Goal: Task Accomplishment & Management: Use online tool/utility

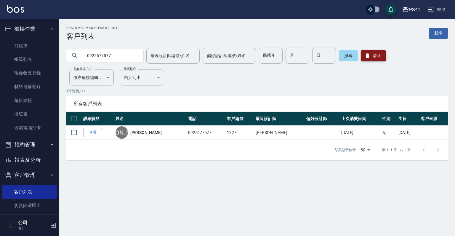
click at [377, 56] on button "清除" at bounding box center [373, 55] width 25 height 11
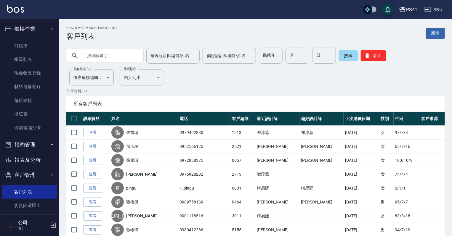
click at [119, 57] on input "text" at bounding box center [111, 56] width 56 height 16
type input "[PERSON_NAME]"
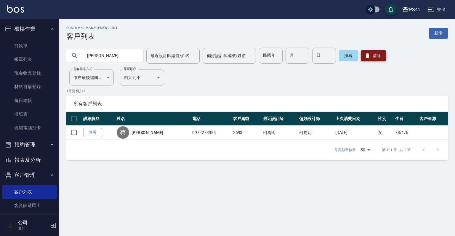
click at [376, 56] on button "清除" at bounding box center [373, 55] width 25 height 11
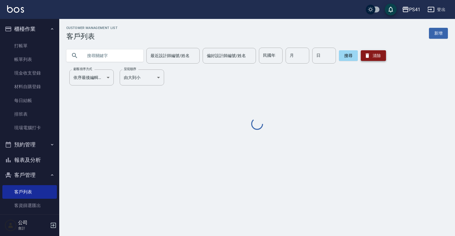
click at [376, 56] on button "清除" at bounding box center [373, 55] width 25 height 11
click at [120, 57] on input "text" at bounding box center [111, 56] width 56 height 16
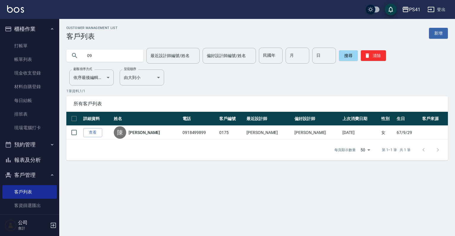
type input "0"
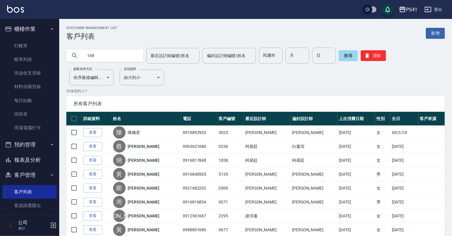
drag, startPoint x: 90, startPoint y: 56, endPoint x: 82, endPoint y: 58, distance: 7.9
click at [85, 57] on input "168" at bounding box center [111, 56] width 56 height 16
click at [86, 56] on input "168" at bounding box center [111, 56] width 56 height 16
click at [103, 54] on input "168" at bounding box center [111, 56] width 56 height 16
drag, startPoint x: 82, startPoint y: 57, endPoint x: 89, endPoint y: 57, distance: 6.9
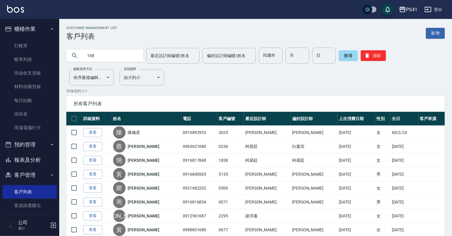
click at [87, 57] on div "168" at bounding box center [104, 55] width 77 height 12
click at [85, 55] on input "168" at bounding box center [111, 56] width 56 height 16
type input "0168"
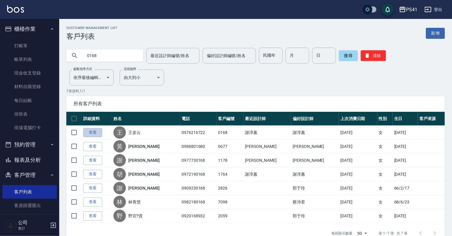
click at [95, 133] on link "查看" at bounding box center [92, 132] width 19 height 9
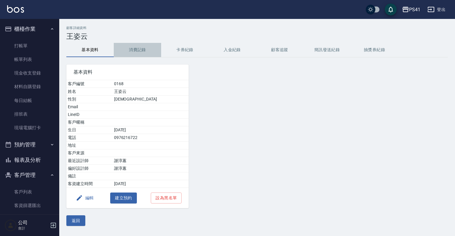
click at [132, 50] on button "消費記錄" at bounding box center [137, 50] width 47 height 14
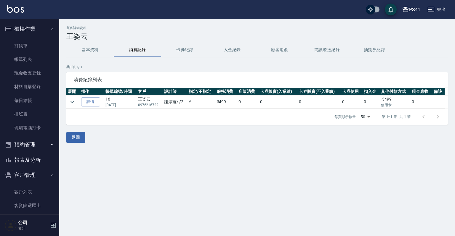
click at [91, 103] on link "詳情" at bounding box center [90, 101] width 19 height 9
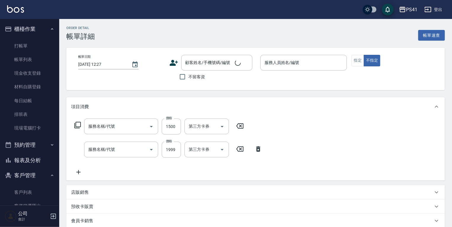
type input "[DATE] 19:55"
type input "[PERSON_NAME]-2"
type input "原價1201~1500護髮(51500)"
type input "1999以下燙髮(31999)"
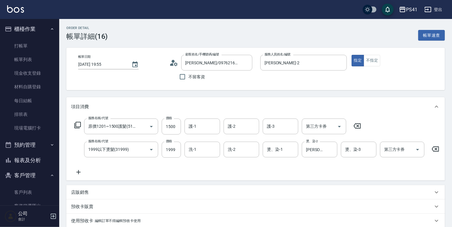
type input "[PERSON_NAME]/0976216722/0168"
click at [47, 197] on link "客戶列表" at bounding box center [29, 192] width 55 height 14
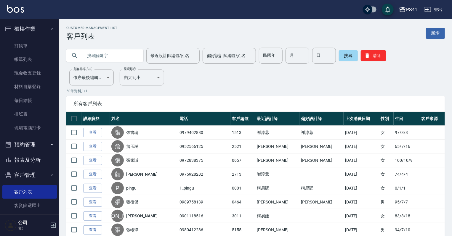
click at [137, 53] on input "text" at bounding box center [111, 56] width 56 height 16
type input "0"
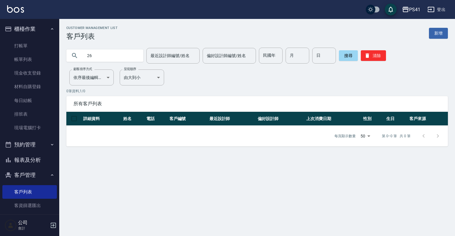
type input "2"
type input "0958262355"
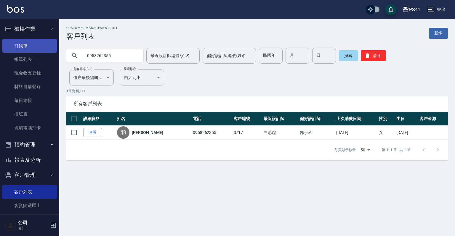
click at [23, 45] on link "打帳單" at bounding box center [29, 46] width 55 height 14
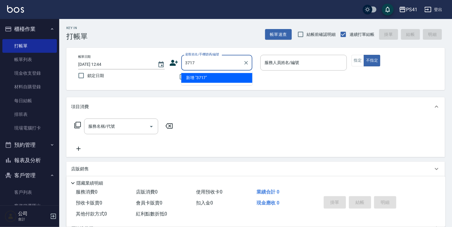
type input "3717"
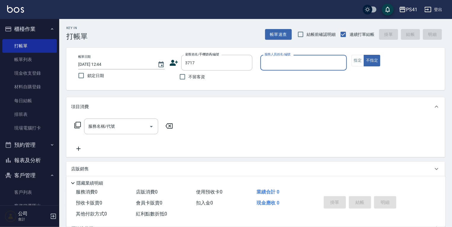
type input "+"
type input "新客人 姓名未設定/3717/null"
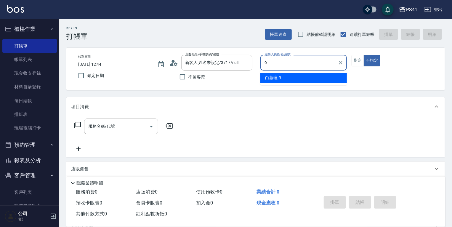
type input "白蕙瑄-9"
type button "false"
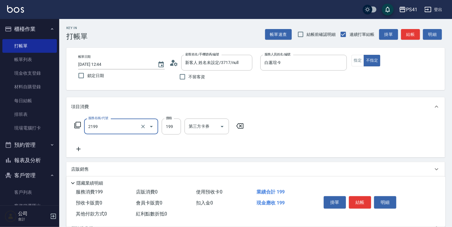
type input "不指定剪髮活動(2199)"
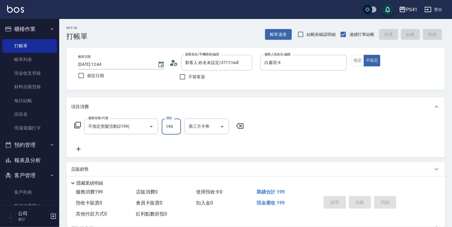
type input "[DATE] 12:45"
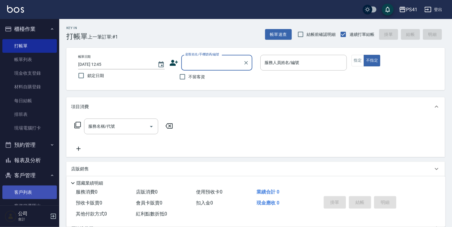
click at [37, 195] on link "客戶列表" at bounding box center [29, 192] width 55 height 14
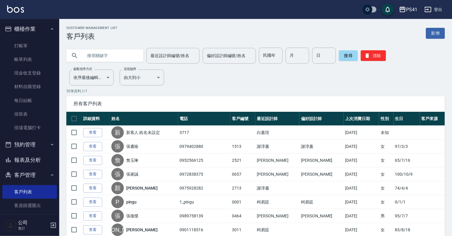
click at [86, 57] on input "text" at bounding box center [111, 56] width 56 height 16
type input "09"
click at [38, 50] on link "打帳單" at bounding box center [29, 46] width 55 height 14
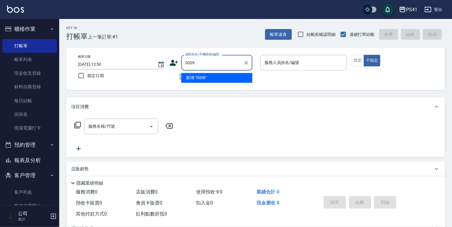
type input "0009"
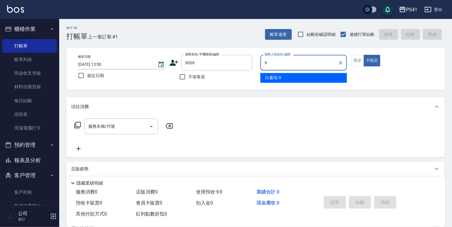
type input "白蕙瑄-9"
type button "false"
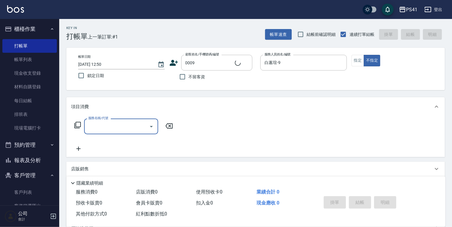
type input "白白/9_白白/0009"
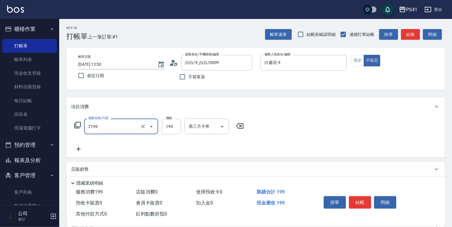
type input "不指定剪髮活動(2199)"
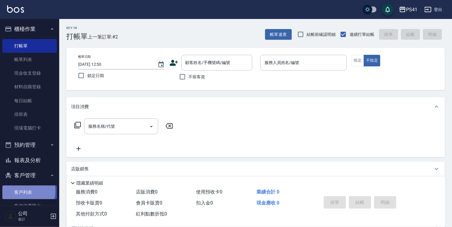
click at [20, 191] on link "客戶列表" at bounding box center [29, 192] width 55 height 14
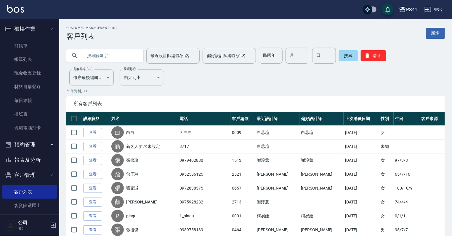
click at [89, 52] on input "text" at bounding box center [111, 56] width 56 height 16
type input "[PERSON_NAME]"
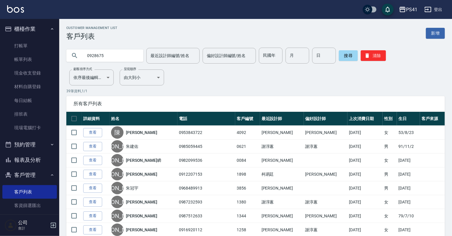
type input "0928675"
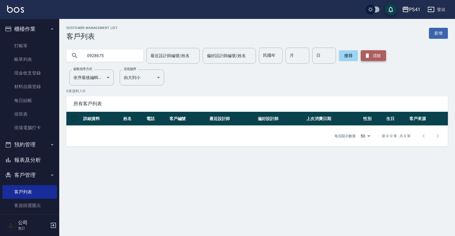
click at [367, 54] on icon "button" at bounding box center [368, 56] width 4 height 4
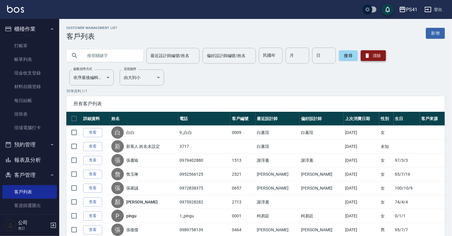
click at [361, 50] on button "清除" at bounding box center [373, 55] width 25 height 11
click at [113, 60] on input "text" at bounding box center [111, 56] width 56 height 16
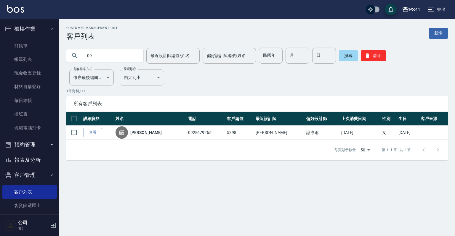
type input "0"
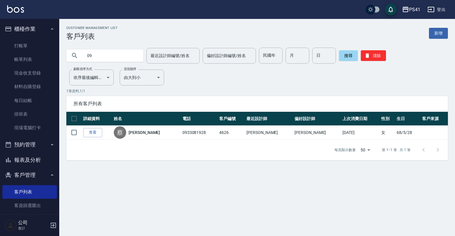
type input "0"
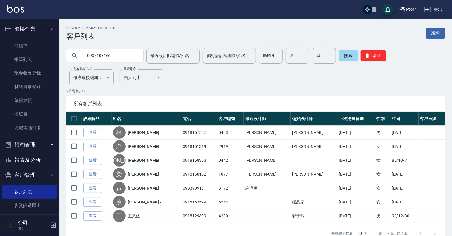
type input "0907103166"
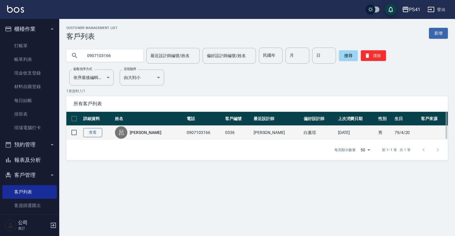
click at [88, 132] on link "查看" at bounding box center [92, 132] width 19 height 9
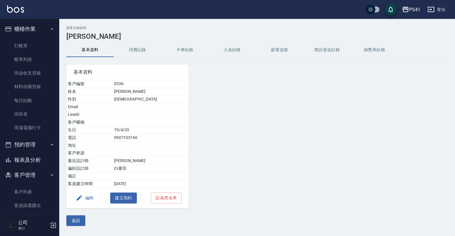
click at [131, 51] on button "消費記錄" at bounding box center [137, 50] width 47 height 14
click at [24, 190] on link "客戶列表" at bounding box center [29, 192] width 55 height 14
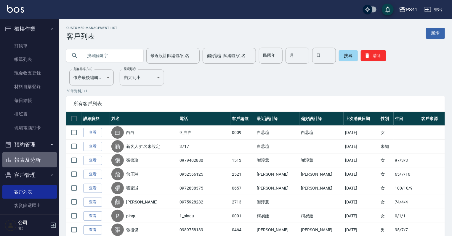
drag, startPoint x: 38, startPoint y: 159, endPoint x: 57, endPoint y: 122, distance: 41.6
click at [39, 159] on button "報表及分析" at bounding box center [29, 160] width 55 height 15
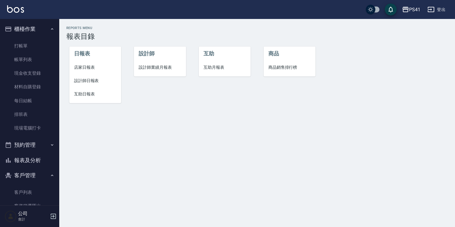
click at [86, 100] on li "互助日報表" at bounding box center [95, 93] width 52 height 13
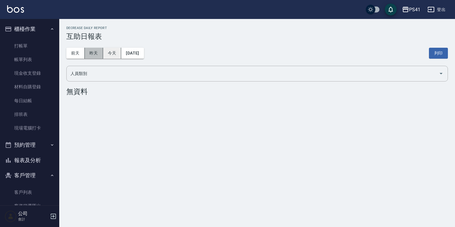
drag, startPoint x: 92, startPoint y: 57, endPoint x: 118, endPoint y: 54, distance: 26.0
click at [92, 57] on button "昨天" at bounding box center [94, 53] width 18 height 11
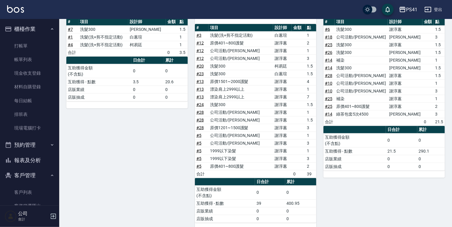
scroll to position [292, 0]
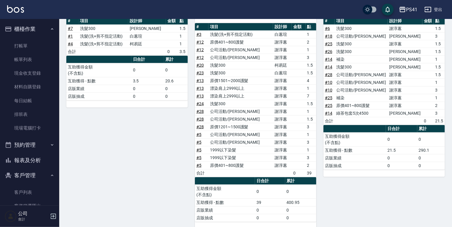
click at [327, 72] on link "# 28" at bounding box center [328, 74] width 7 height 5
click at [329, 95] on link "# 25" at bounding box center [328, 97] width 7 height 5
drag, startPoint x: 29, startPoint y: 194, endPoint x: 29, endPoint y: 203, distance: 9.2
click at [29, 194] on link "客戶列表" at bounding box center [29, 192] width 55 height 14
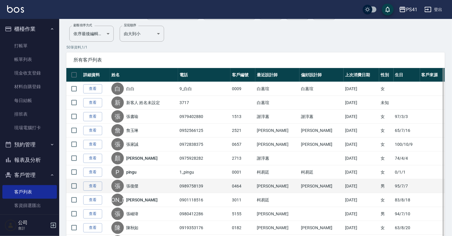
scroll to position [18, 0]
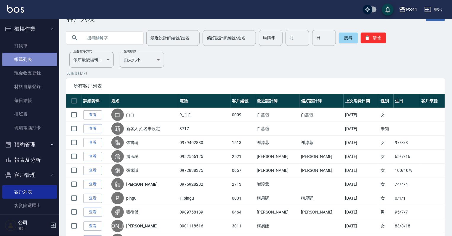
click at [32, 64] on link "帳單列表" at bounding box center [29, 60] width 55 height 14
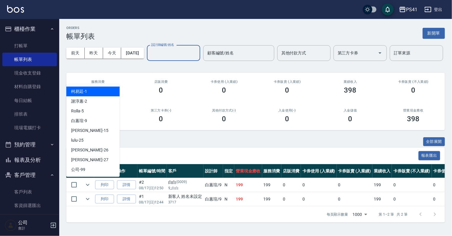
click at [150, 58] on input "設計師編號/姓名" at bounding box center [174, 53] width 48 height 10
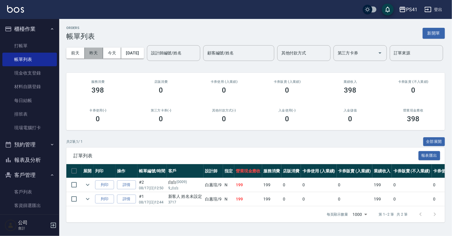
click at [97, 52] on button "昨天" at bounding box center [94, 53] width 18 height 11
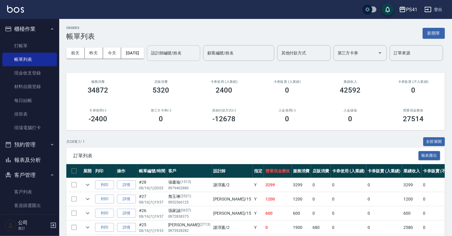
click at [150, 58] on input "設計師編號/姓名" at bounding box center [174, 53] width 48 height 10
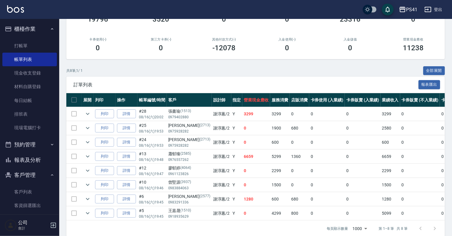
scroll to position [95, 0]
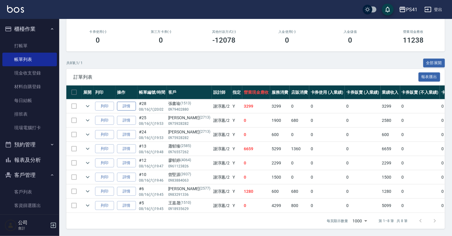
type input "[PERSON_NAME]-2"
click at [128, 109] on link "詳情" at bounding box center [126, 106] width 19 height 9
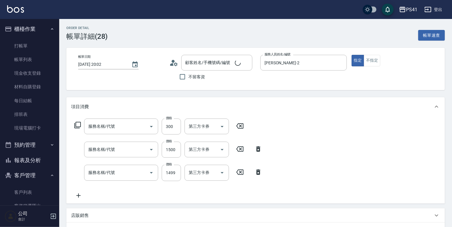
type input "[DATE] 20:02"
type input "[PERSON_NAME]-2"
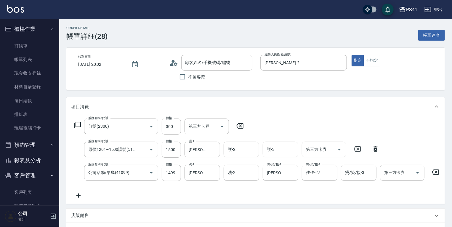
type input "剪髮(2300)"
type input "原價1201~1500護髮(51500)"
type input "公司活動/早鳥(41099)"
type input "張書瑜/0979402880/1513"
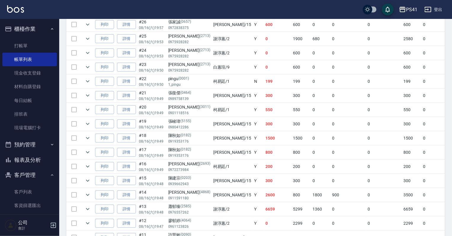
scroll to position [119, 0]
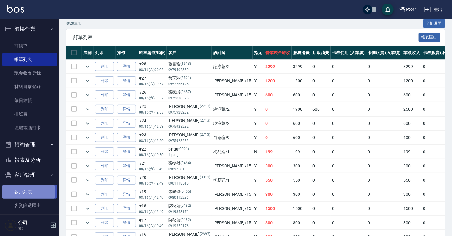
click at [27, 192] on link "客戶列表" at bounding box center [29, 192] width 55 height 14
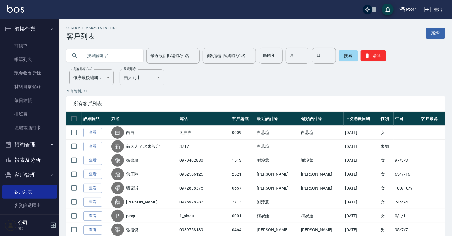
click at [109, 54] on input "text" at bounding box center [111, 56] width 56 height 16
type input "0931229203"
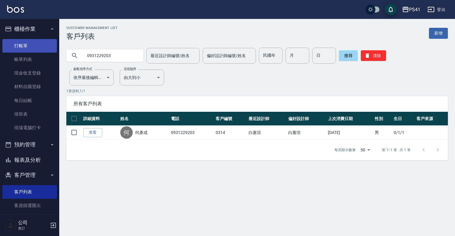
click at [33, 51] on link "打帳單" at bounding box center [29, 46] width 55 height 14
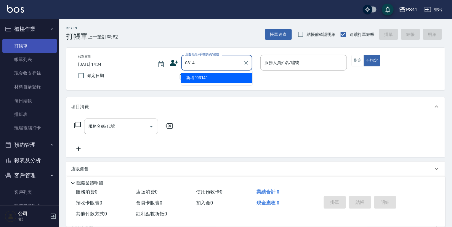
type input "0314"
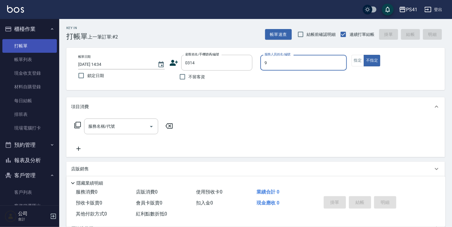
type input "白蕙瑄-9"
type button "false"
type input "何彥成/0931229203/0314"
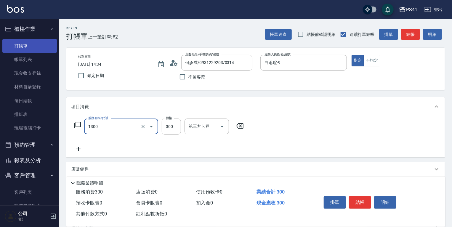
type input "洗髮300(1300)"
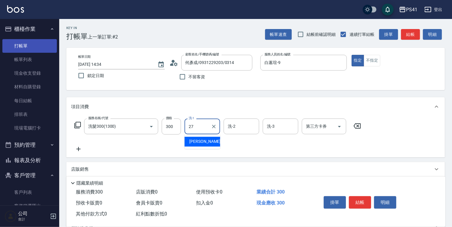
type input "佳佳-27"
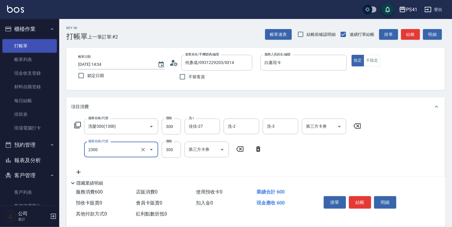
type input "剪髮(2300)"
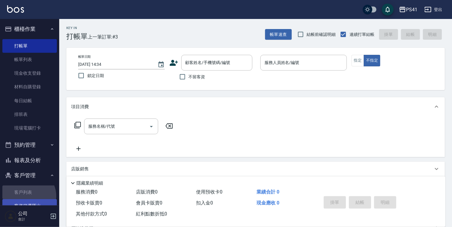
drag, startPoint x: 27, startPoint y: 196, endPoint x: 29, endPoint y: 202, distance: 6.4
click at [27, 196] on link "客戶列表" at bounding box center [29, 192] width 55 height 14
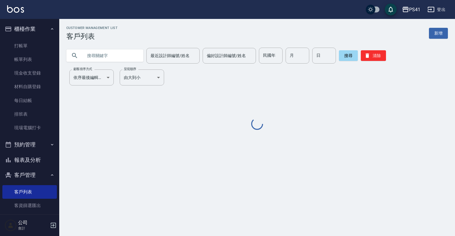
click at [123, 59] on input "text" at bounding box center [111, 56] width 56 height 16
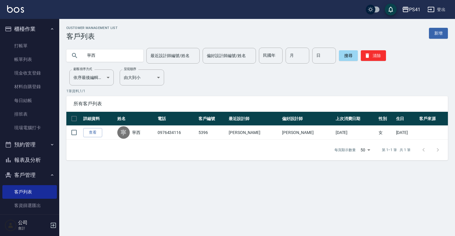
type input "寧"
type input "0953321956"
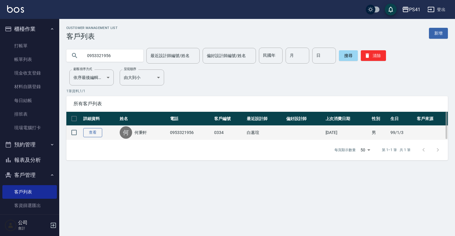
click at [98, 133] on link "查看" at bounding box center [92, 132] width 19 height 9
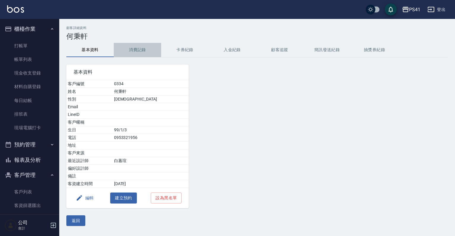
click at [128, 53] on button "消費記錄" at bounding box center [137, 50] width 47 height 14
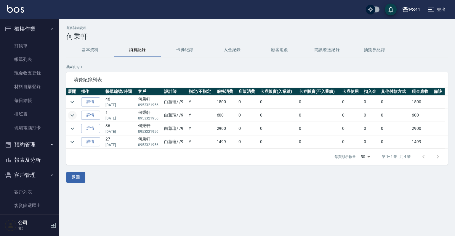
click at [72, 114] on icon "expand row" at bounding box center [72, 115] width 7 height 7
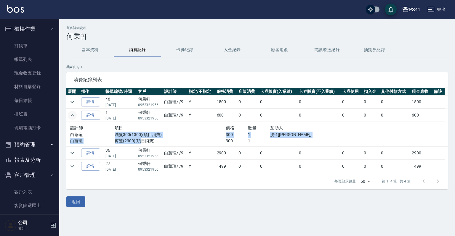
drag, startPoint x: 133, startPoint y: 140, endPoint x: 140, endPoint y: 142, distance: 7.3
click at [140, 142] on div "設計師 項目 價格 數量 互助人 [PERSON_NAME] 洗髮300(1300)(項目消費) 300 1 洗-1[[PERSON_NAME]] [PERS…" at bounding box center [203, 134] width 267 height 20
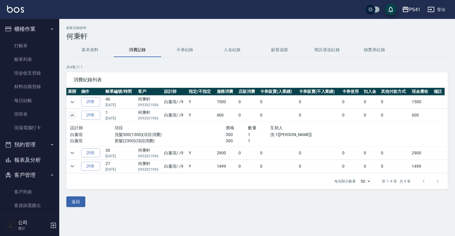
drag, startPoint x: 140, startPoint y: 142, endPoint x: 161, endPoint y: 142, distance: 21.6
click at [161, 142] on p "剪髮(2300)(項目消費)" at bounding box center [170, 141] width 111 height 6
click at [87, 49] on button "基本資料" at bounding box center [89, 50] width 47 height 14
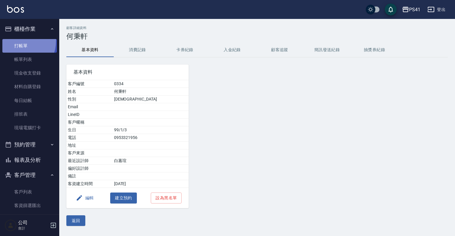
click at [15, 41] on link "打帳單" at bounding box center [29, 46] width 55 height 14
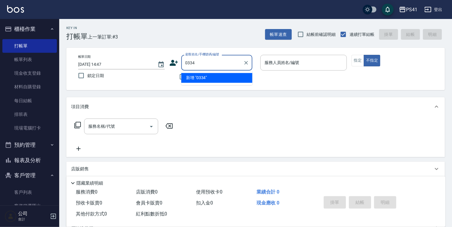
type input "0334"
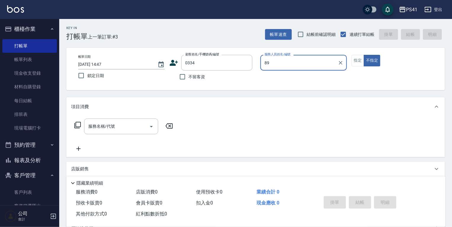
type input "89"
click at [364, 55] on button "不指定" at bounding box center [372, 61] width 17 height 12
type button "false"
type input "何秉軒/0953321956/0334"
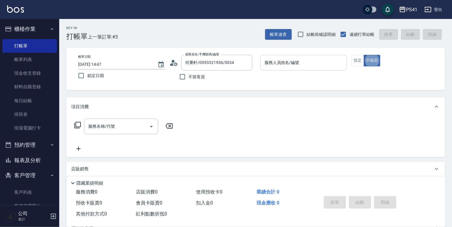
click at [328, 68] on div "服務人員姓名/編號" at bounding box center [303, 63] width 87 height 16
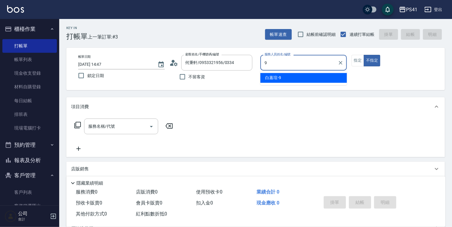
type input "白蕙瑄-9"
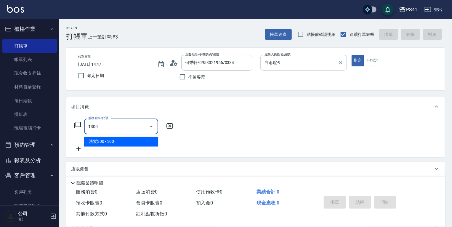
type input "洗髮300(1300)"
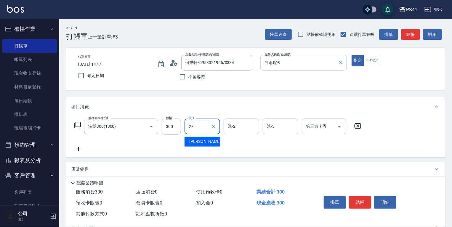
type input "佳佳-27"
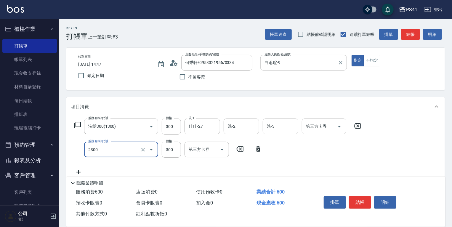
type input "剪髮(2300)"
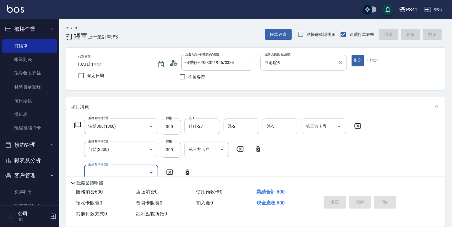
type input "[DATE] 14:48"
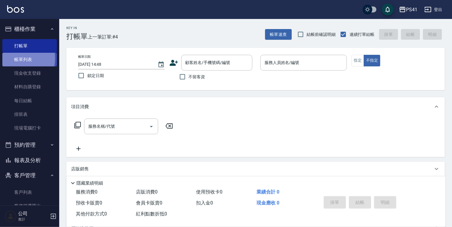
click at [15, 58] on link "帳單列表" at bounding box center [29, 60] width 55 height 14
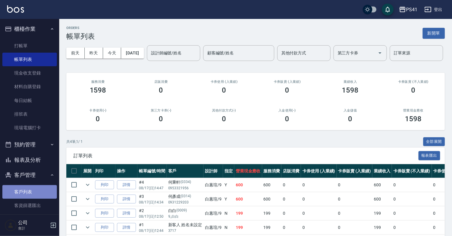
click at [37, 185] on link "客戶列表" at bounding box center [29, 192] width 55 height 14
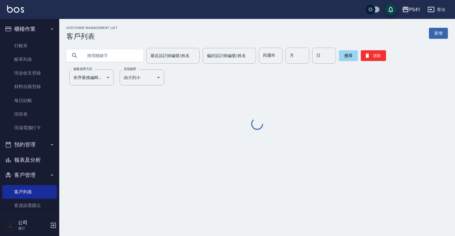
click at [106, 57] on input "text" at bounding box center [111, 56] width 56 height 16
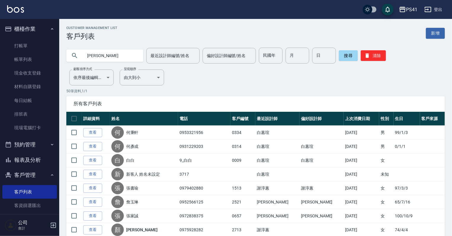
type input "[PERSON_NAME]"
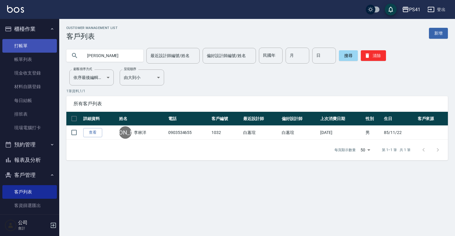
click at [31, 47] on link "打帳單" at bounding box center [29, 46] width 55 height 14
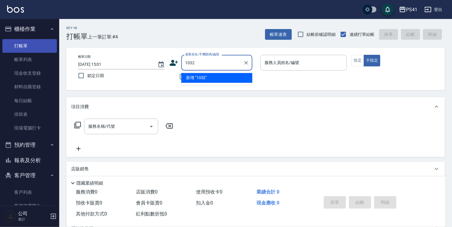
type input "1032"
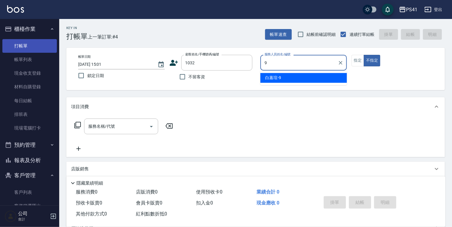
type input "白蕙瑄-9"
type button "false"
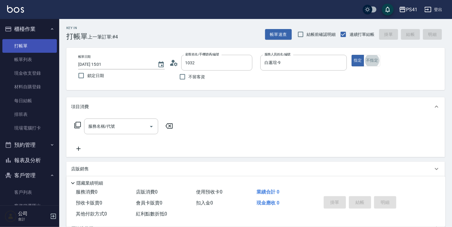
type input "李林洋/0903534655/1032"
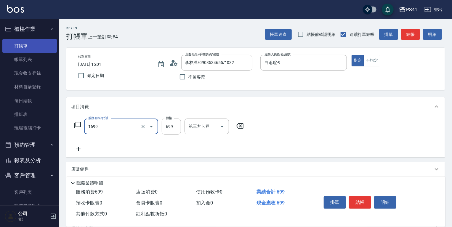
type input "純粹植淨控油SPA洗髮699(1699)"
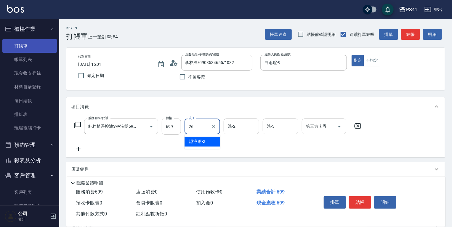
type input "[PERSON_NAME]-26"
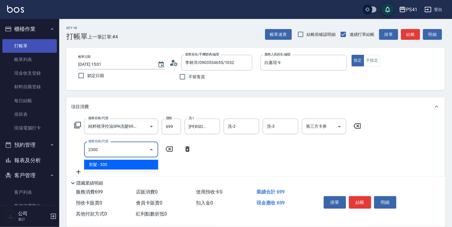
type input "剪髮(2300)"
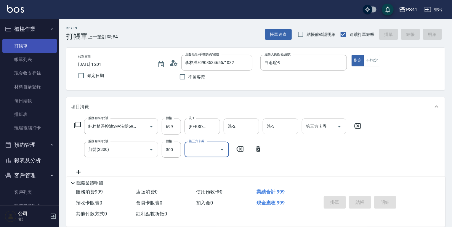
type input "[DATE] 15:02"
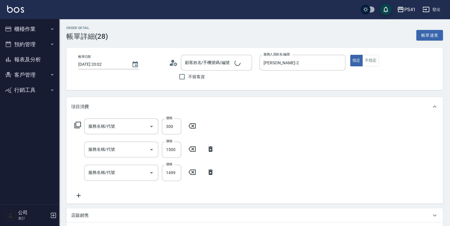
type input "[DATE] 20:02"
type input "[PERSON_NAME]-2"
type input "剪髮(2300)"
type input "原價1201~1500護髮(51500)"
type input "公司活動/早鳥(41099)"
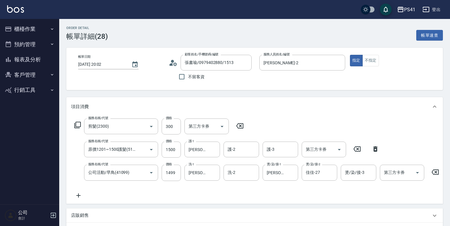
type input "張書瑜/0979402880/1513"
